Goal: Check status

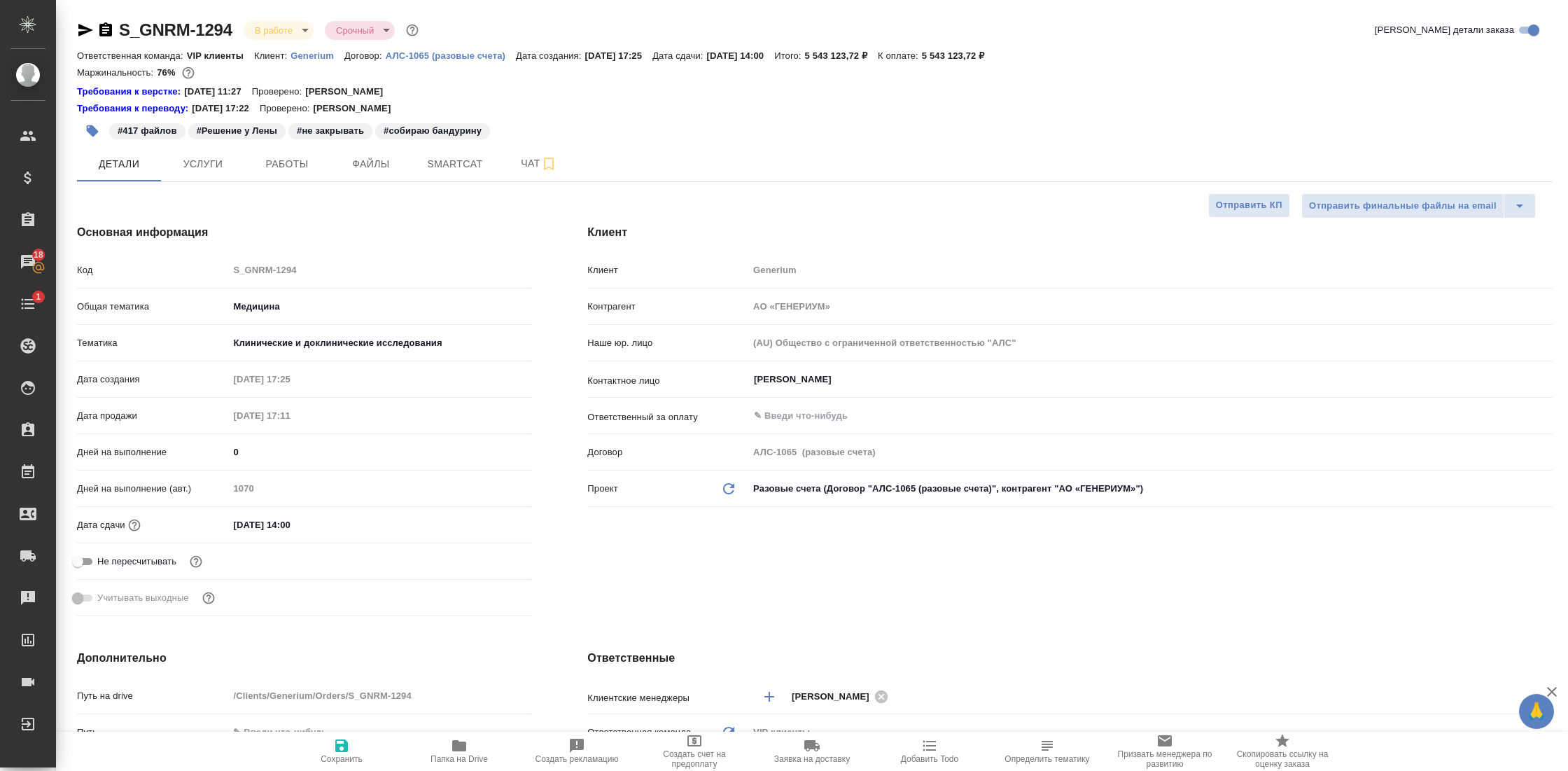
select select "RU"
click at [291, 168] on span "Работы" at bounding box center [286, 164] width 67 height 18
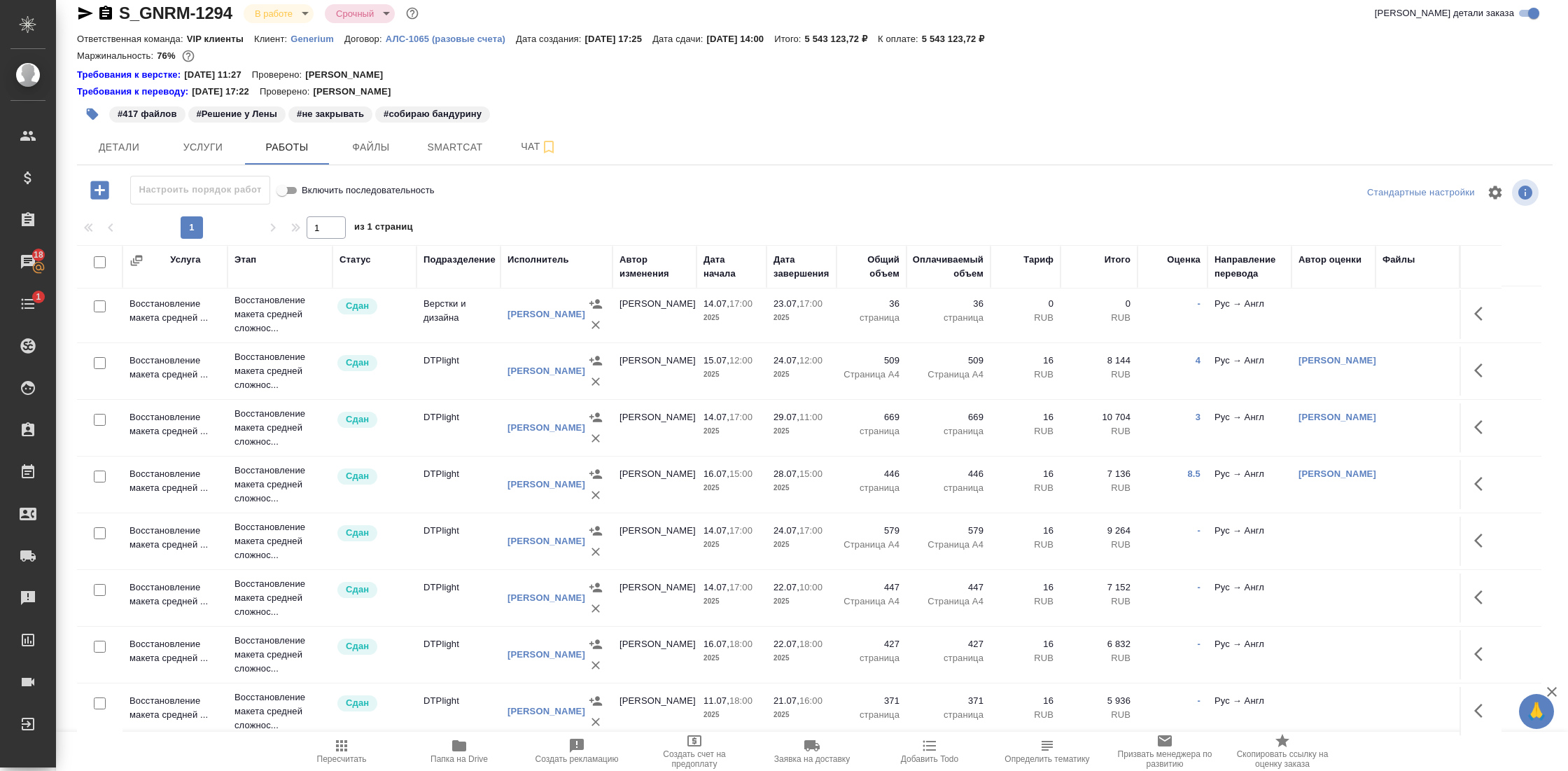
scroll to position [921, 0]
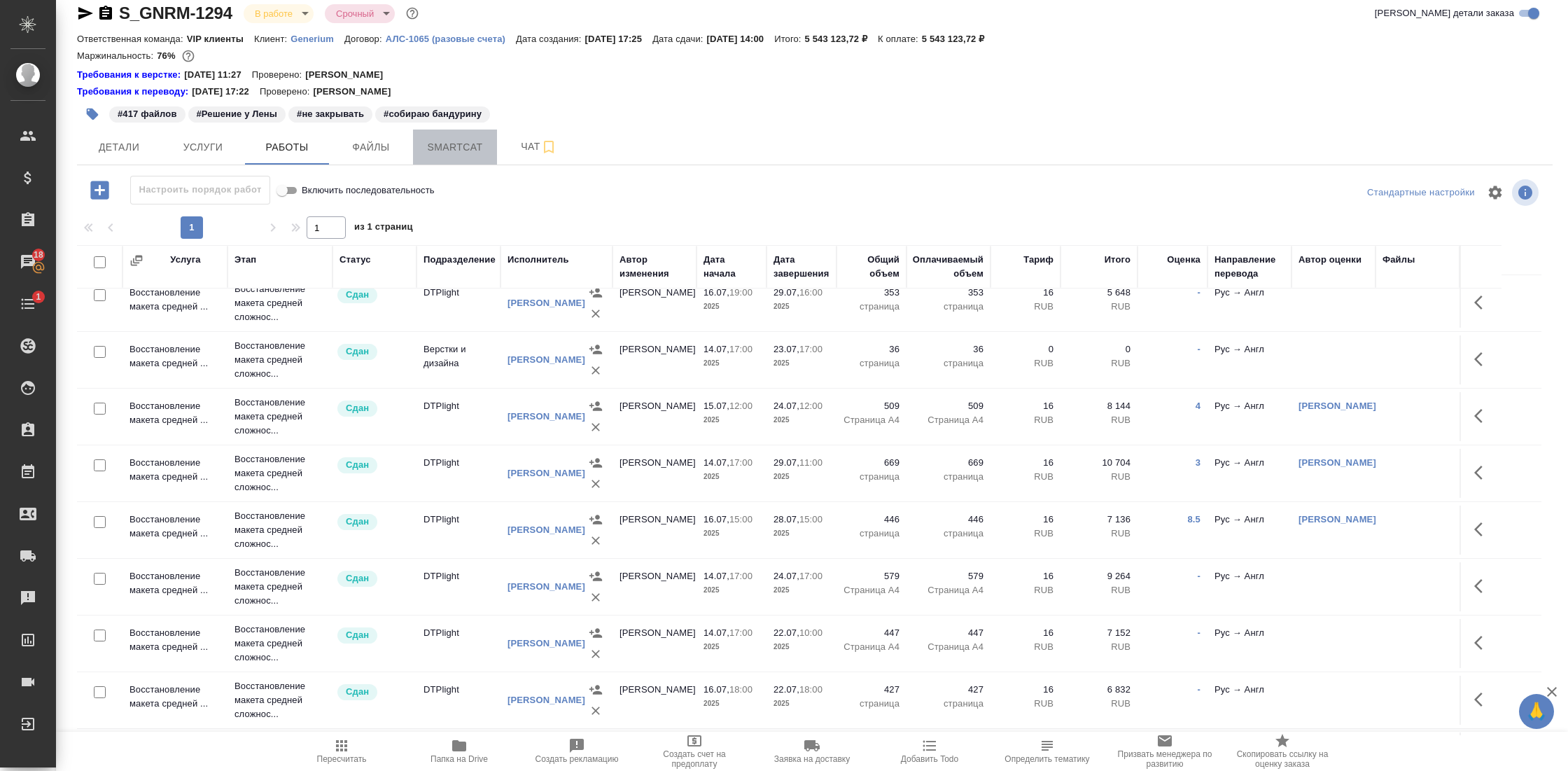
click at [461, 155] on span "Smartcat" at bounding box center [454, 147] width 67 height 18
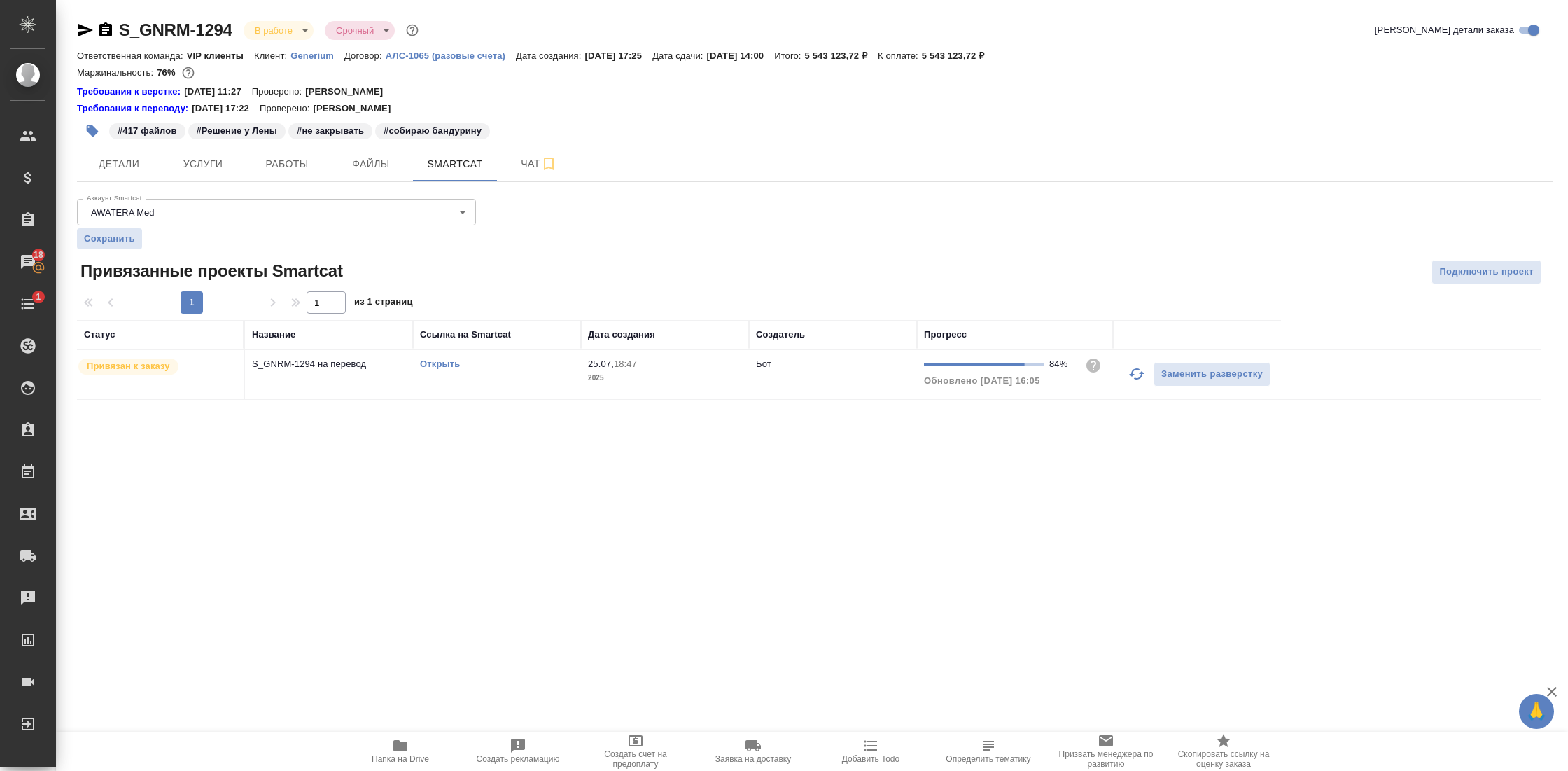
click at [781, 384] on td "Бот" at bounding box center [833, 374] width 168 height 49
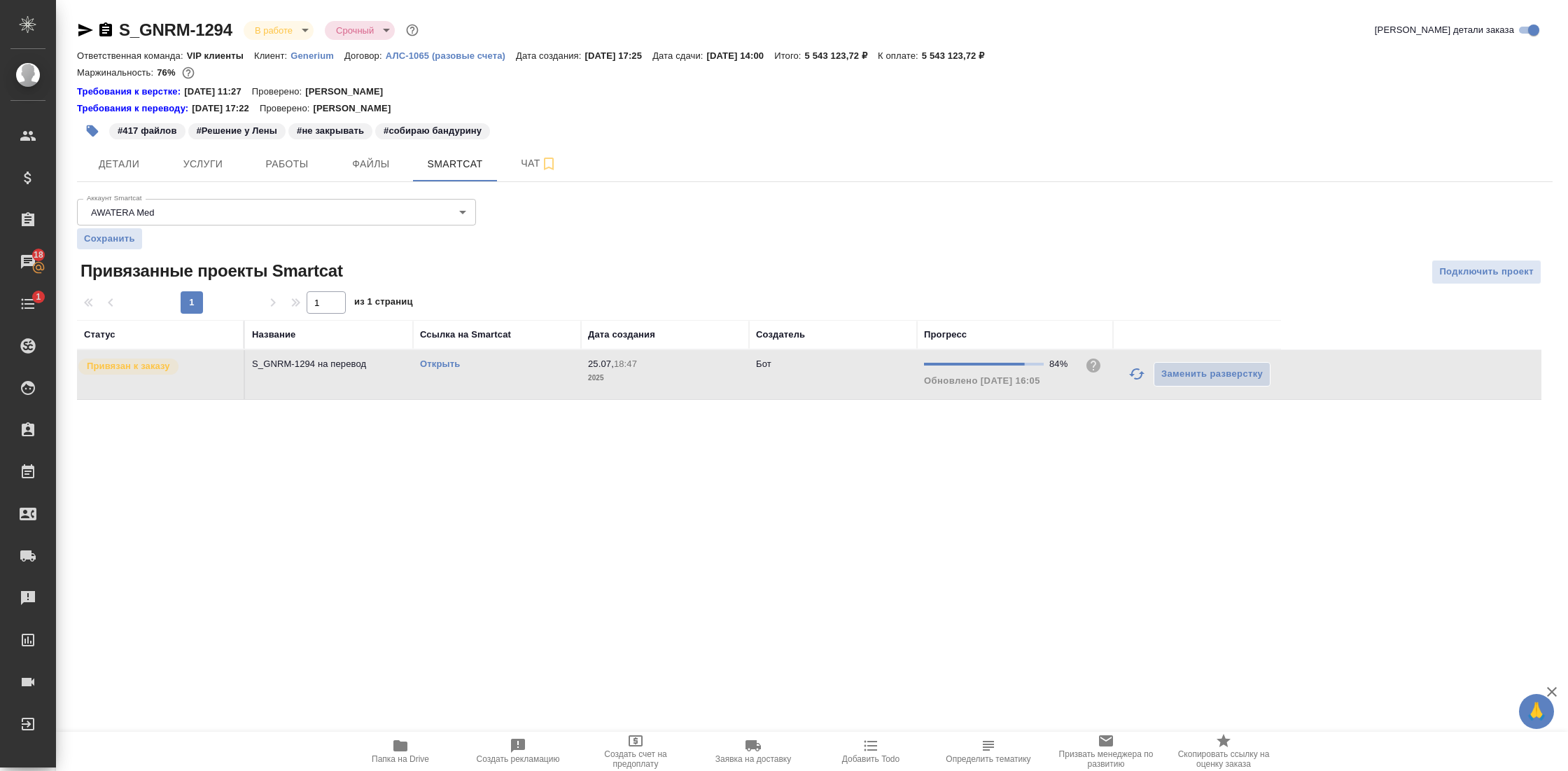
click at [781, 384] on td "Бот" at bounding box center [833, 374] width 168 height 49
click at [113, 160] on span "Детали" at bounding box center [119, 164] width 67 height 18
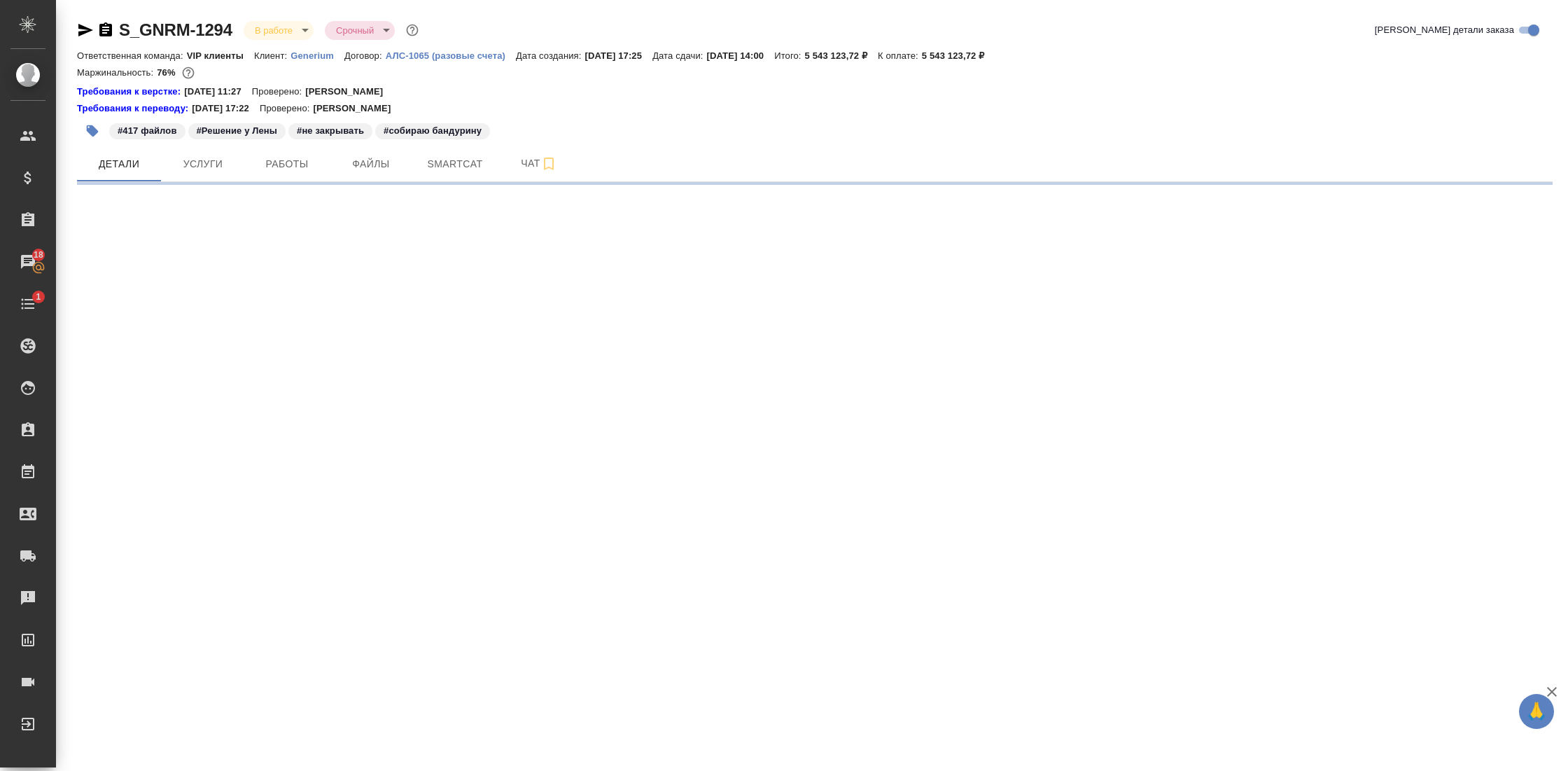
select select "RU"
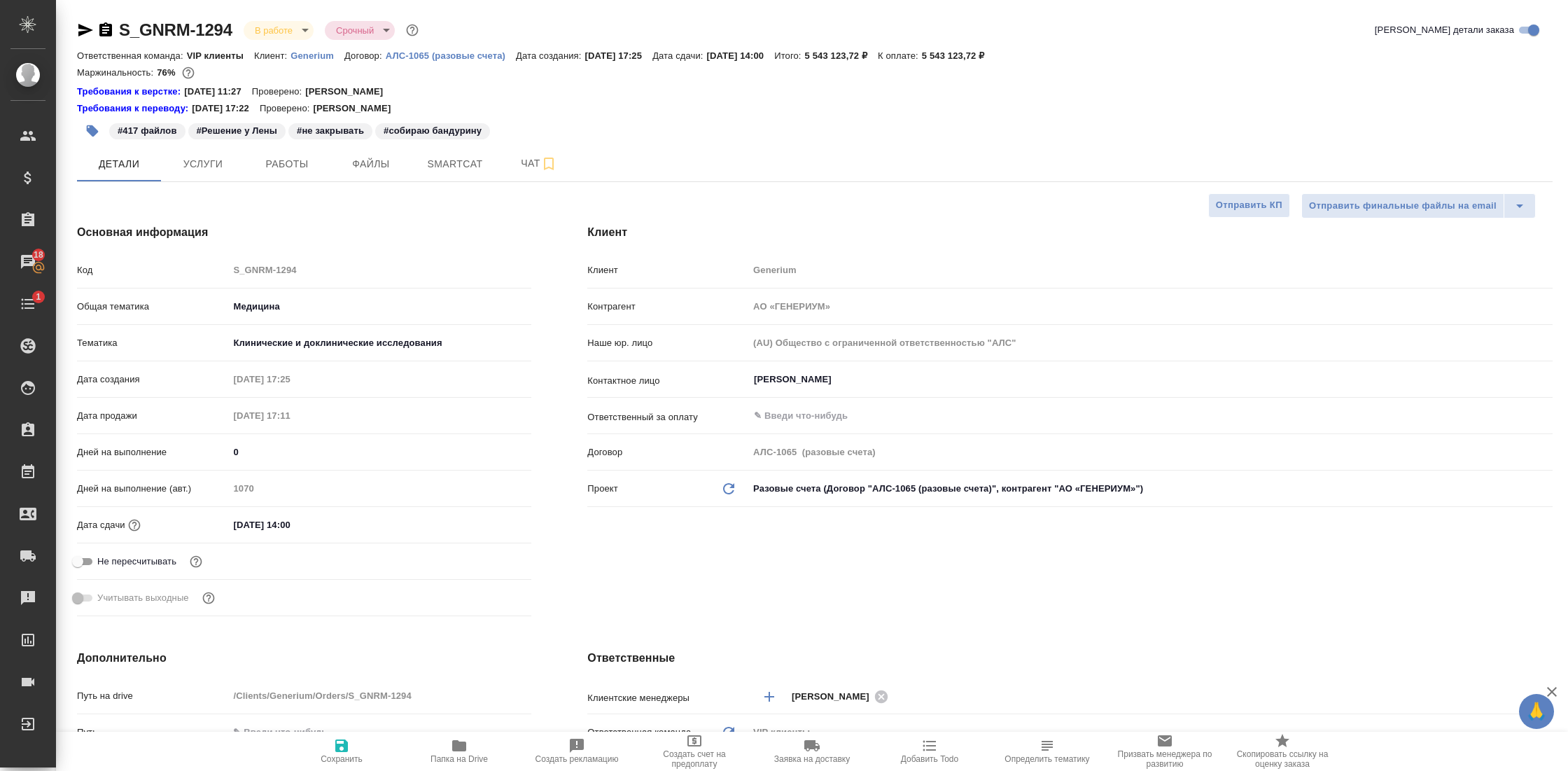
type textarea "x"
type input "[PERSON_NAME]"
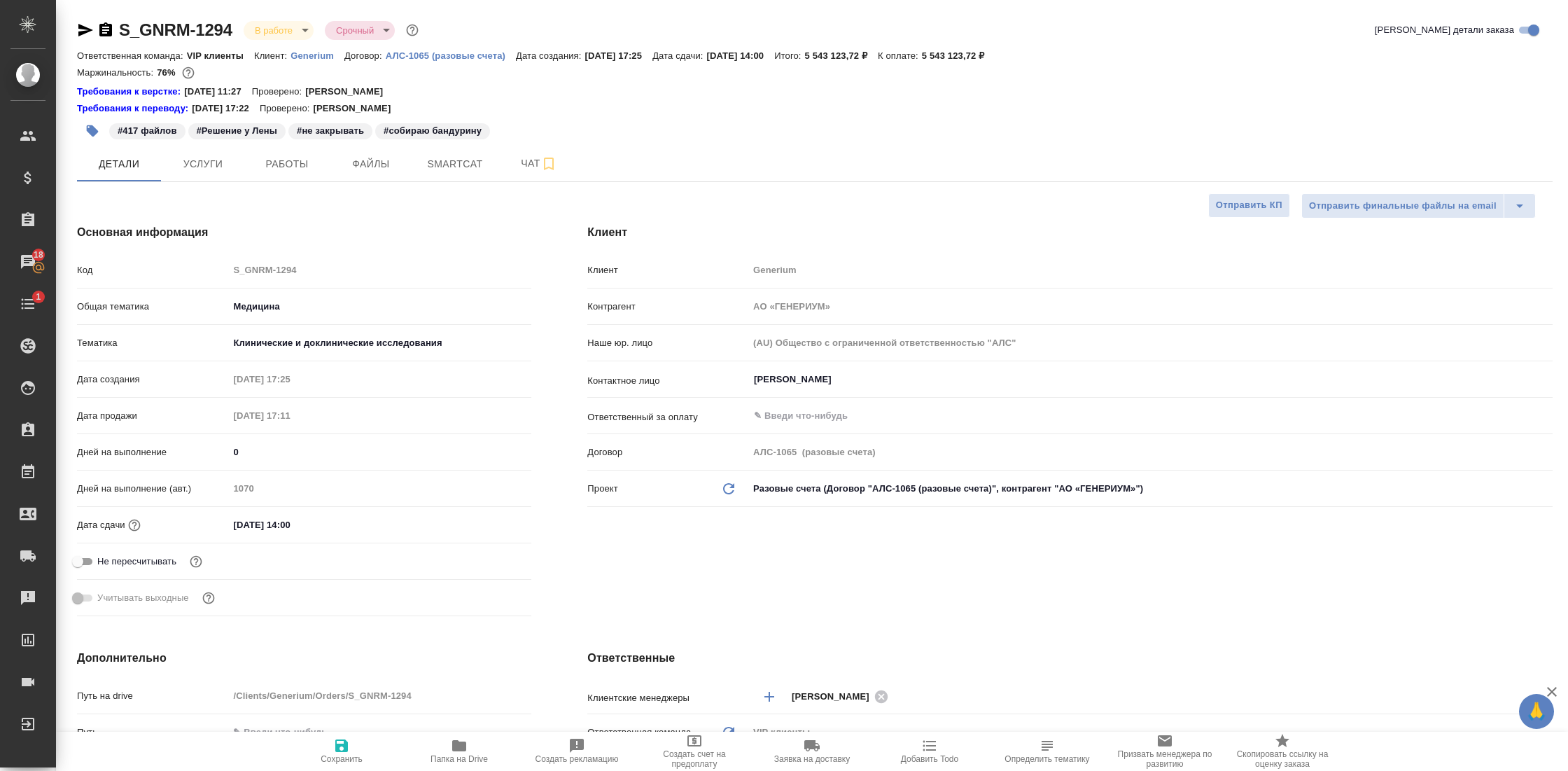
click at [451, 753] on icon "button" at bounding box center [459, 746] width 17 height 17
type textarea "x"
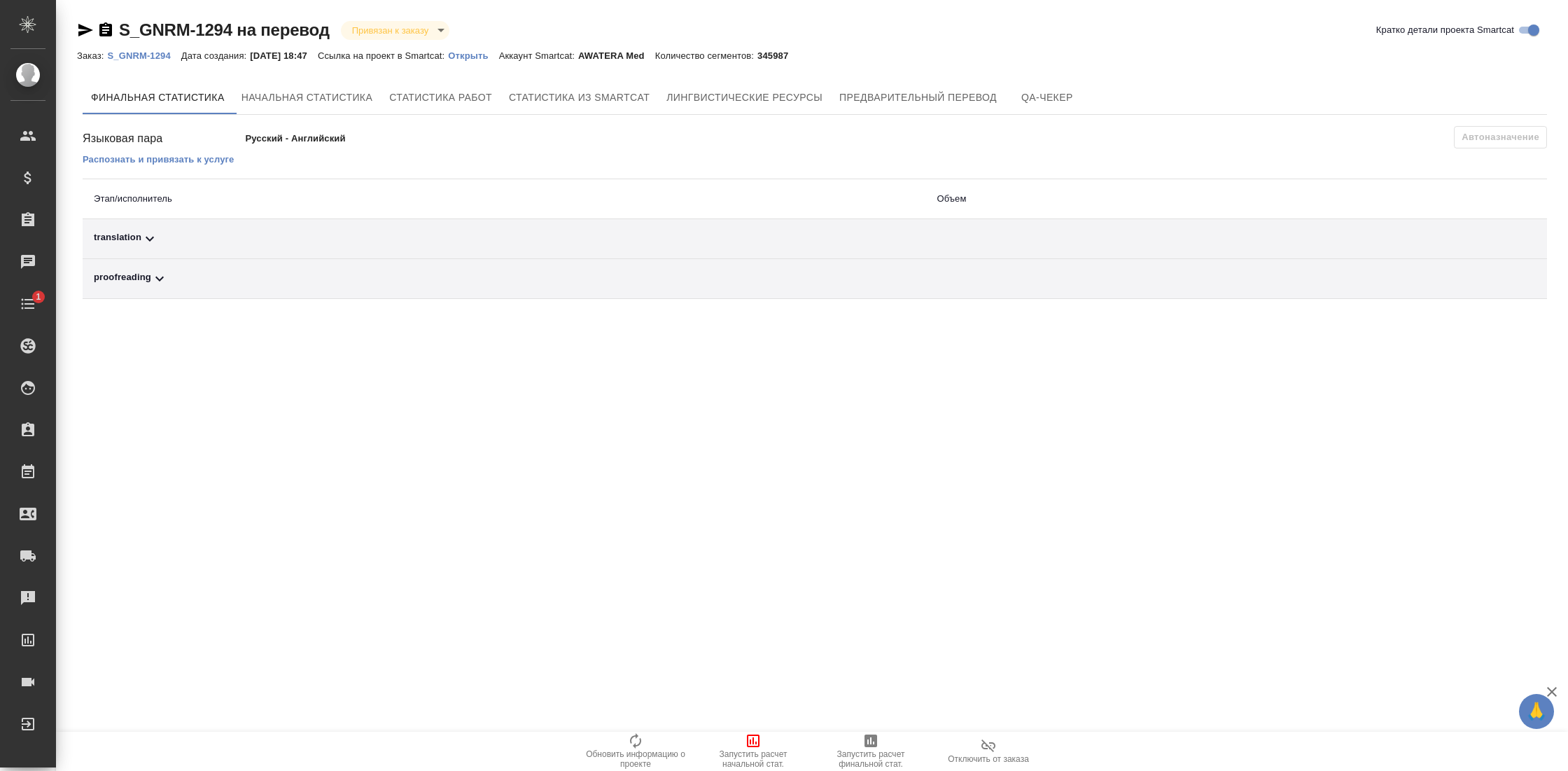
click at [148, 280] on div "proofreading" at bounding box center [504, 279] width 820 height 17
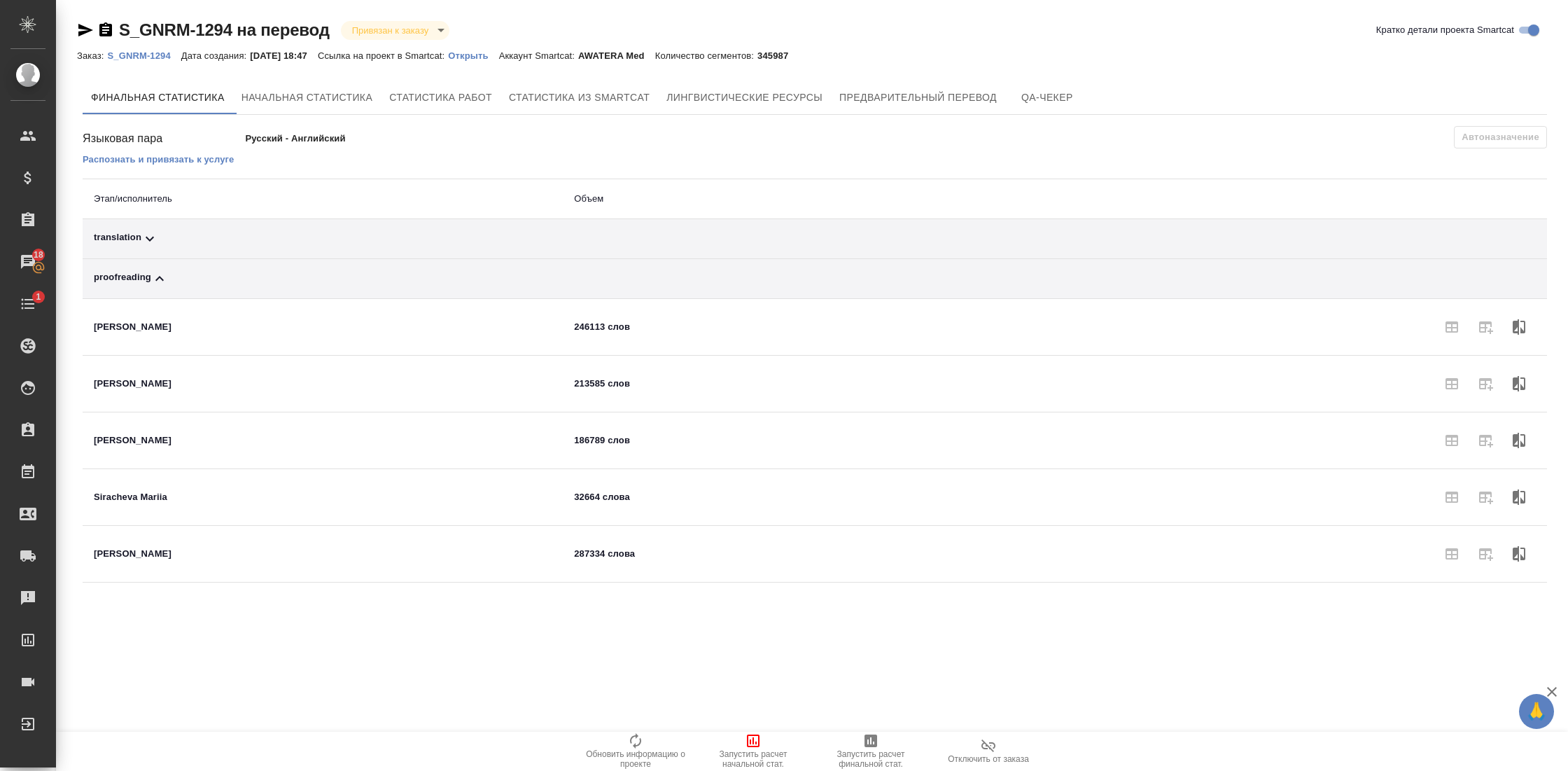
click at [148, 240] on icon at bounding box center [150, 239] width 17 height 17
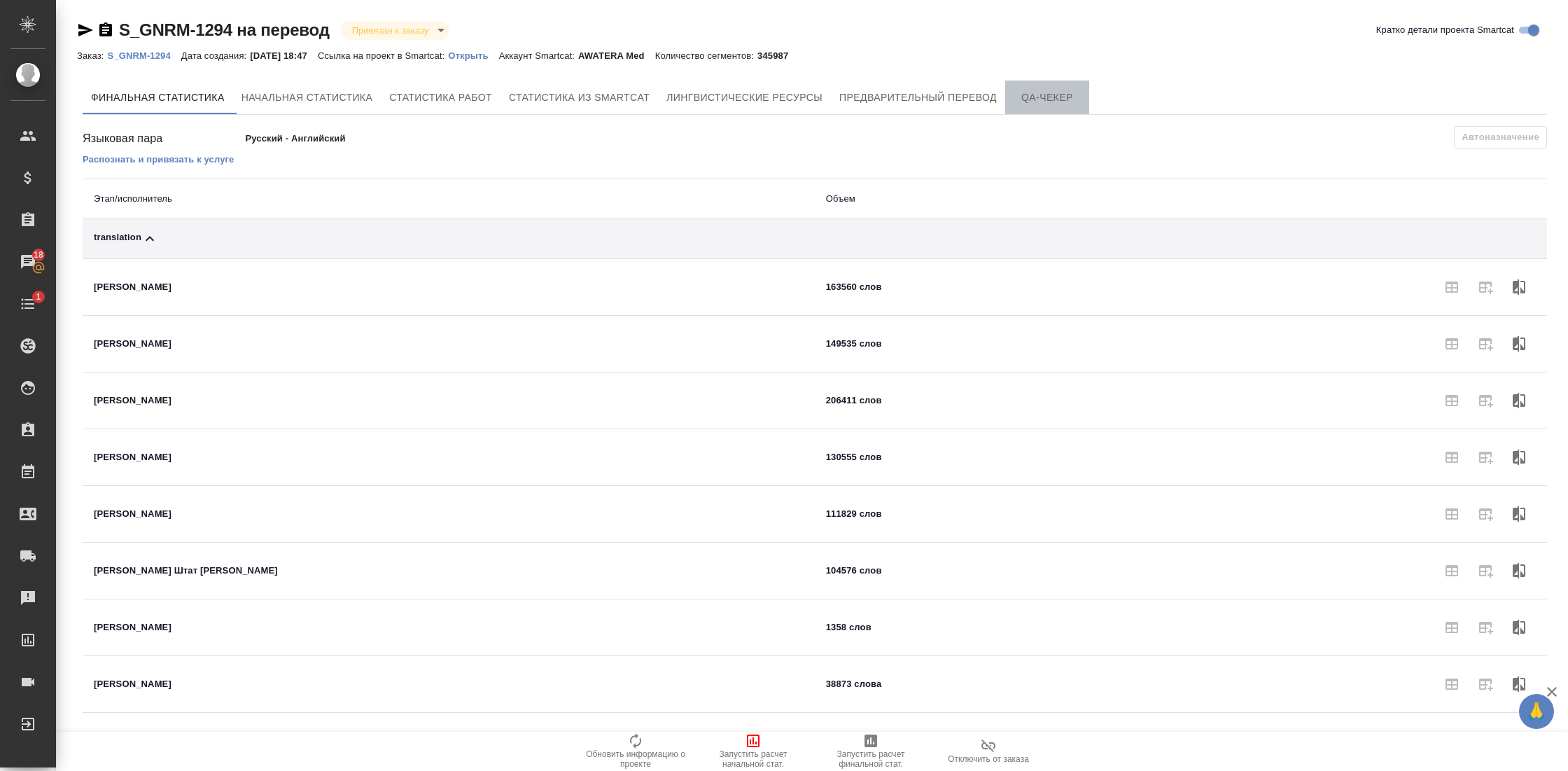
click at [1043, 97] on span "QA-чекер" at bounding box center [1047, 97] width 67 height 18
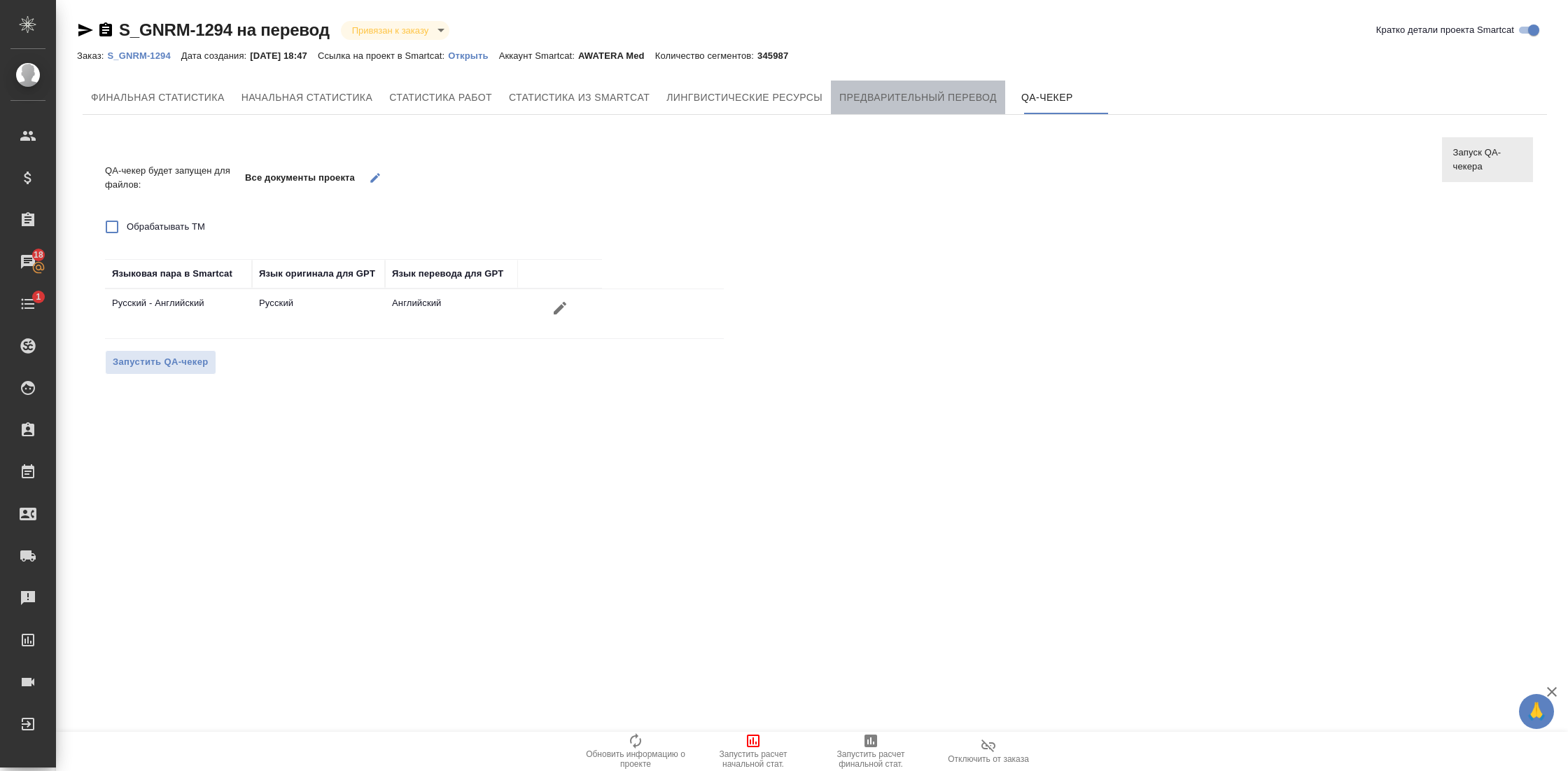
click at [970, 103] on span "Предварительный перевод" at bounding box center [918, 97] width 157 height 18
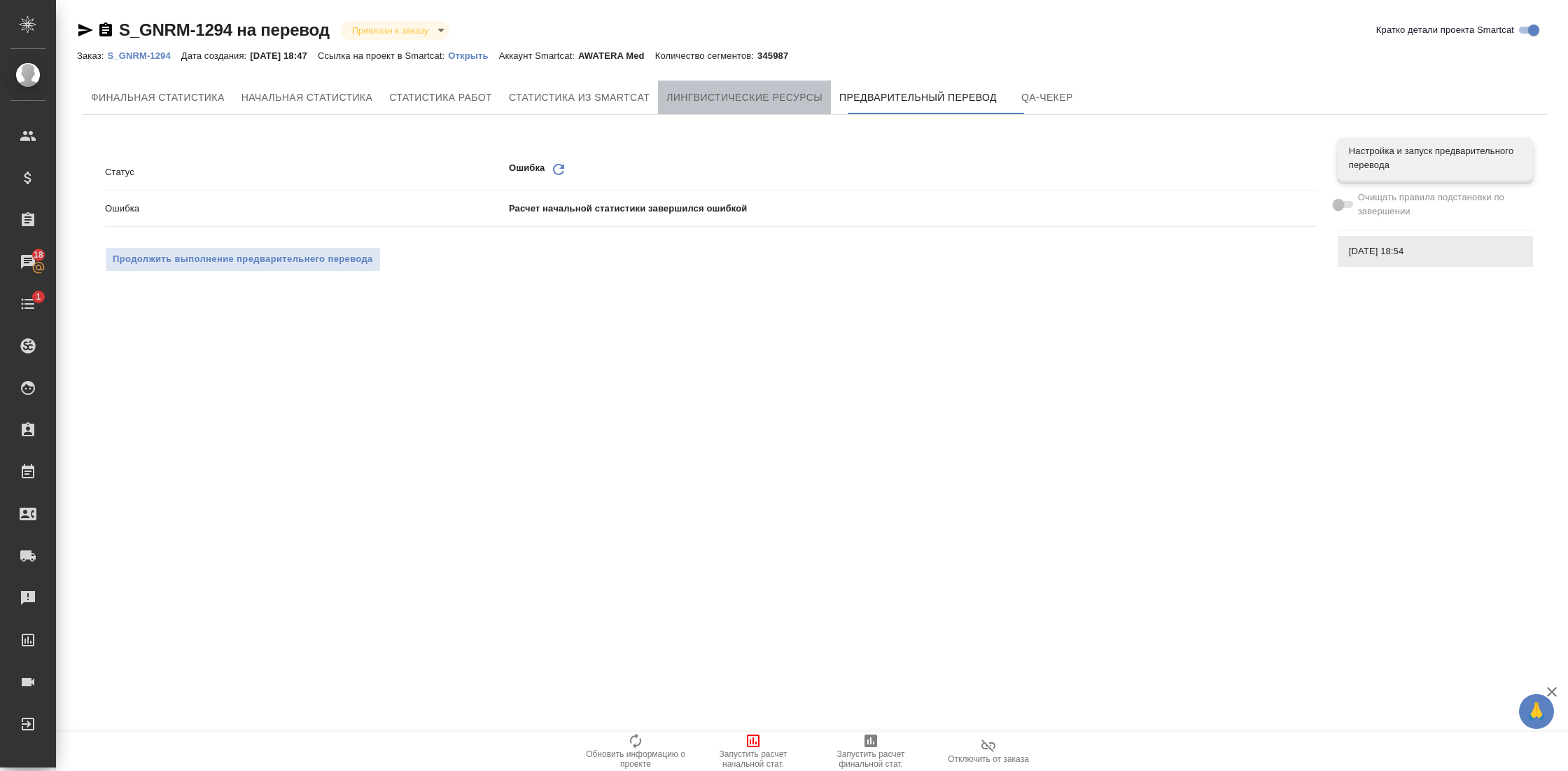
click at [823, 103] on span "Лингвистические ресурсы" at bounding box center [744, 97] width 156 height 18
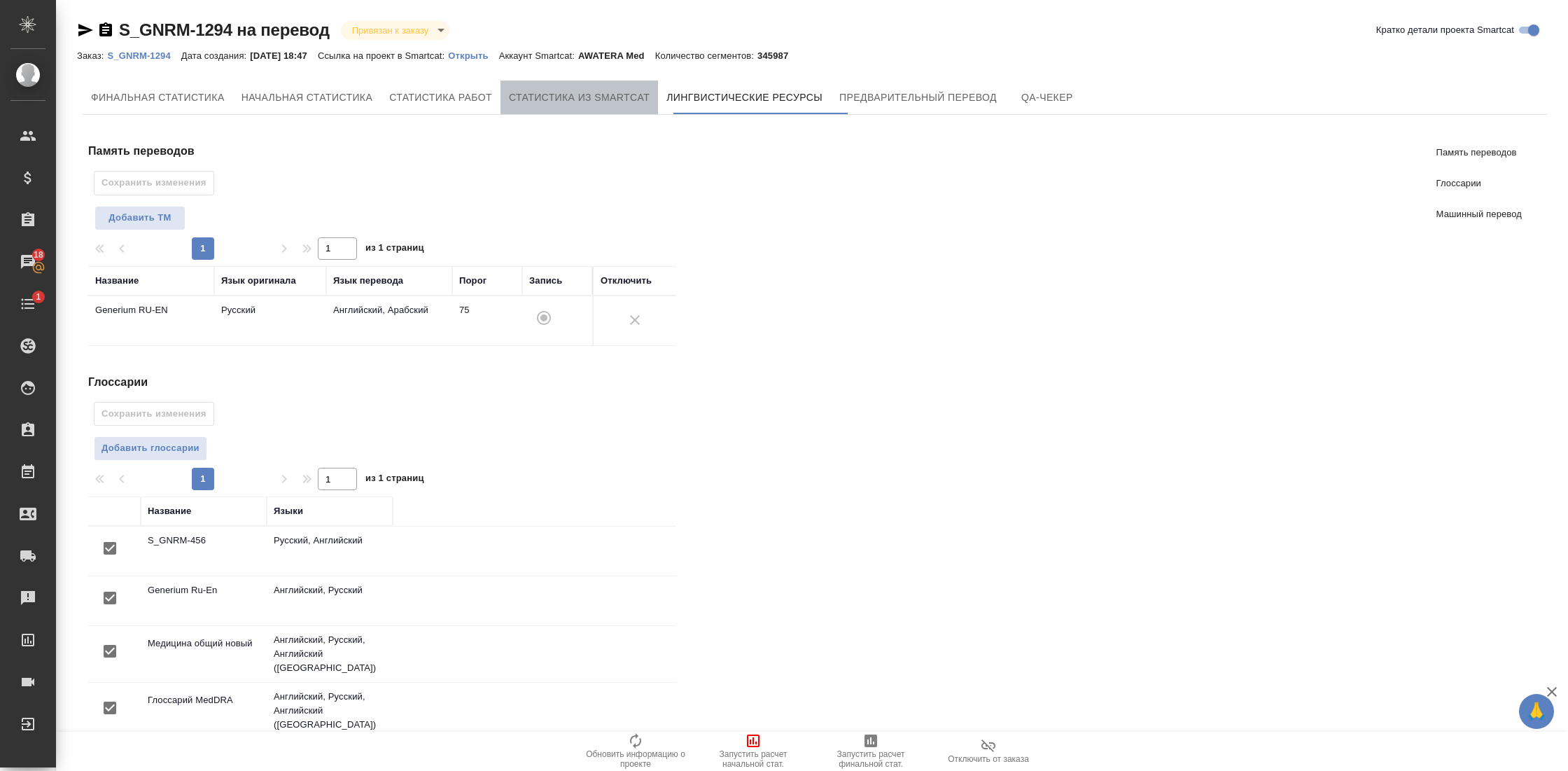
click at [649, 102] on span "Статистика из Smartcat" at bounding box center [579, 97] width 141 height 18
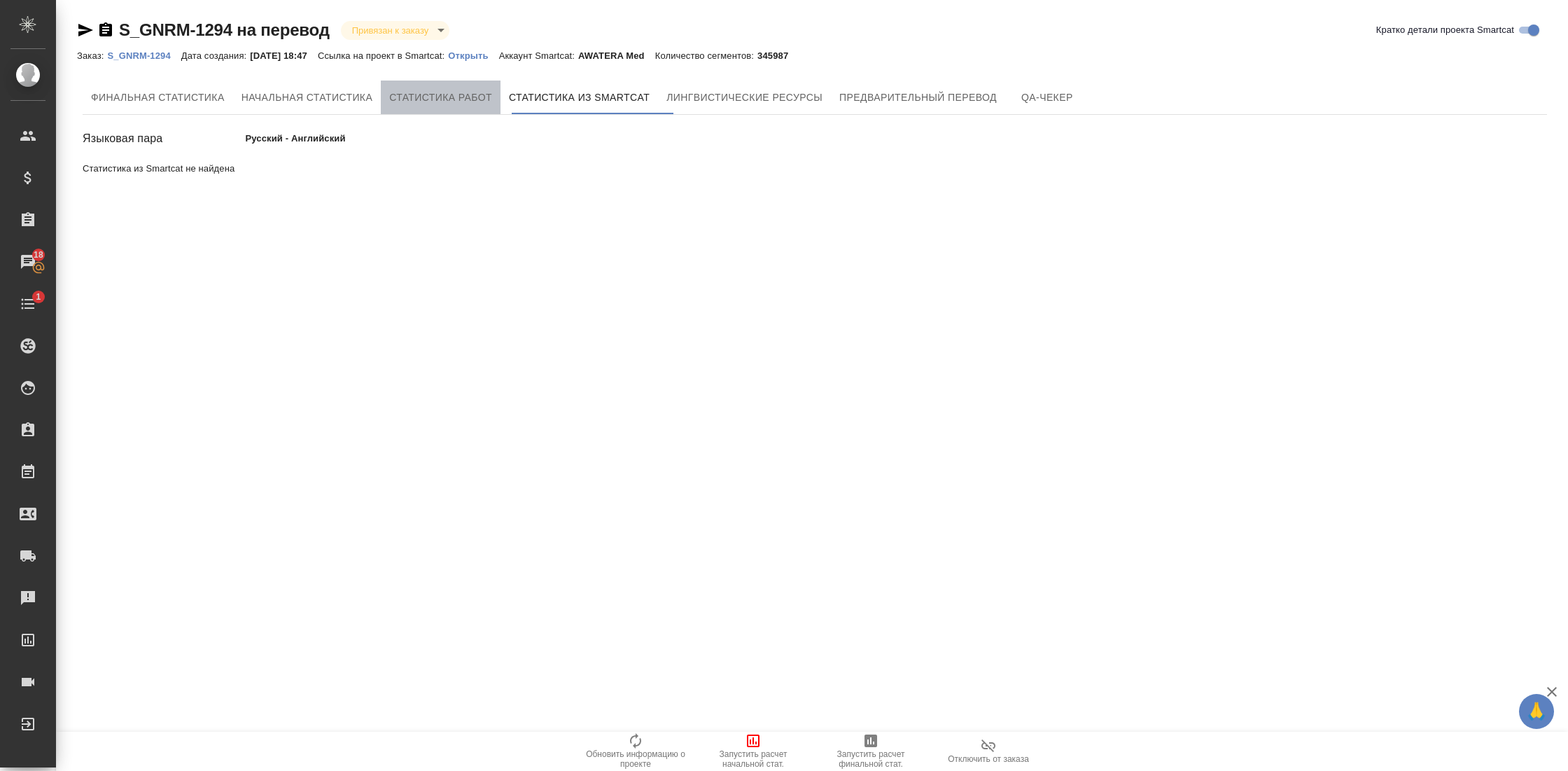
click at [413, 93] on span "Статистика работ" at bounding box center [441, 97] width 103 height 18
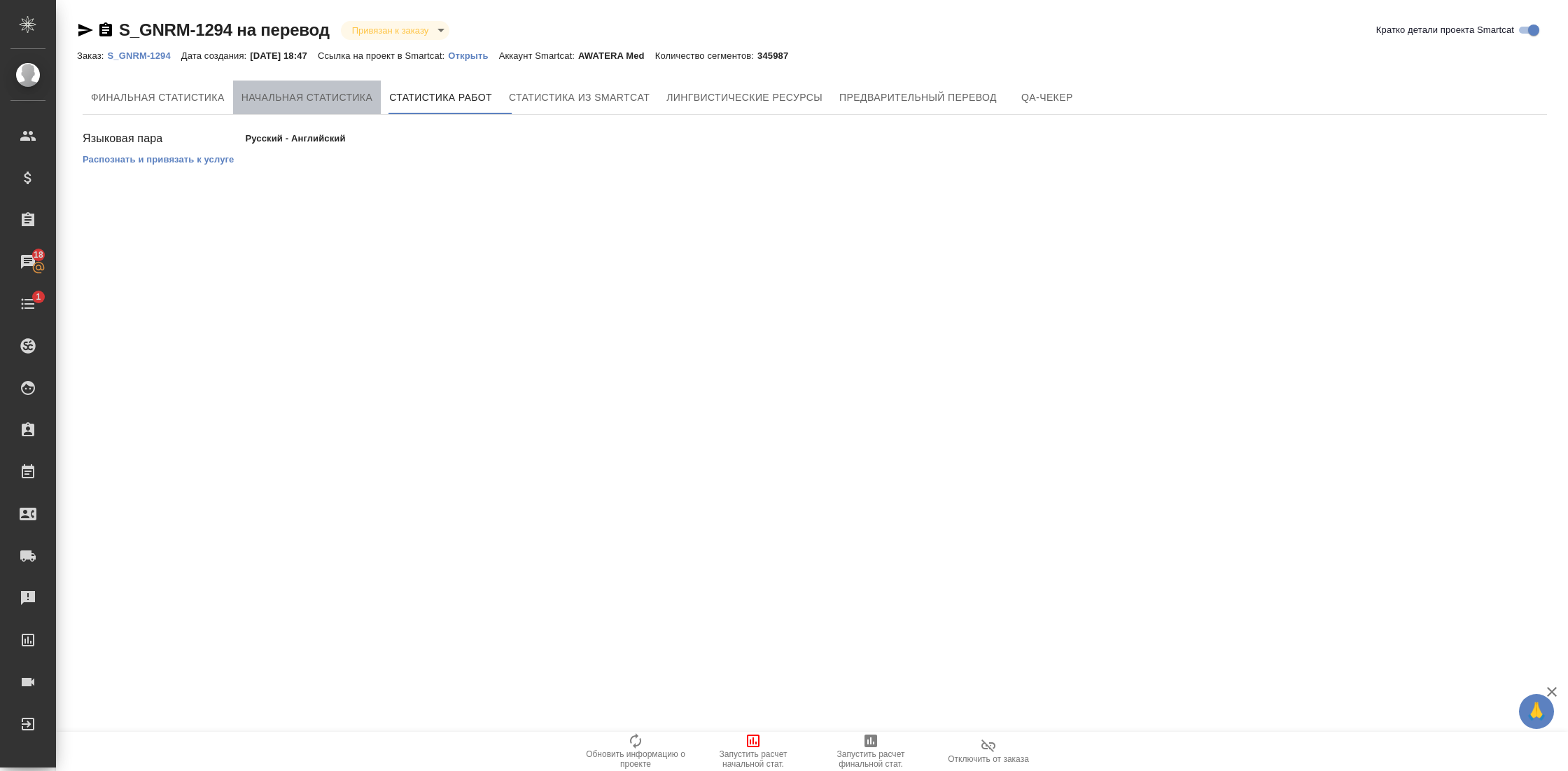
click at [312, 90] on span "Начальная статистика" at bounding box center [307, 97] width 132 height 18
click at [410, 102] on span "Статистика работ" at bounding box center [441, 97] width 103 height 18
click at [209, 93] on span "Финальная статистика" at bounding box center [158, 97] width 134 height 18
